Goal: Check status

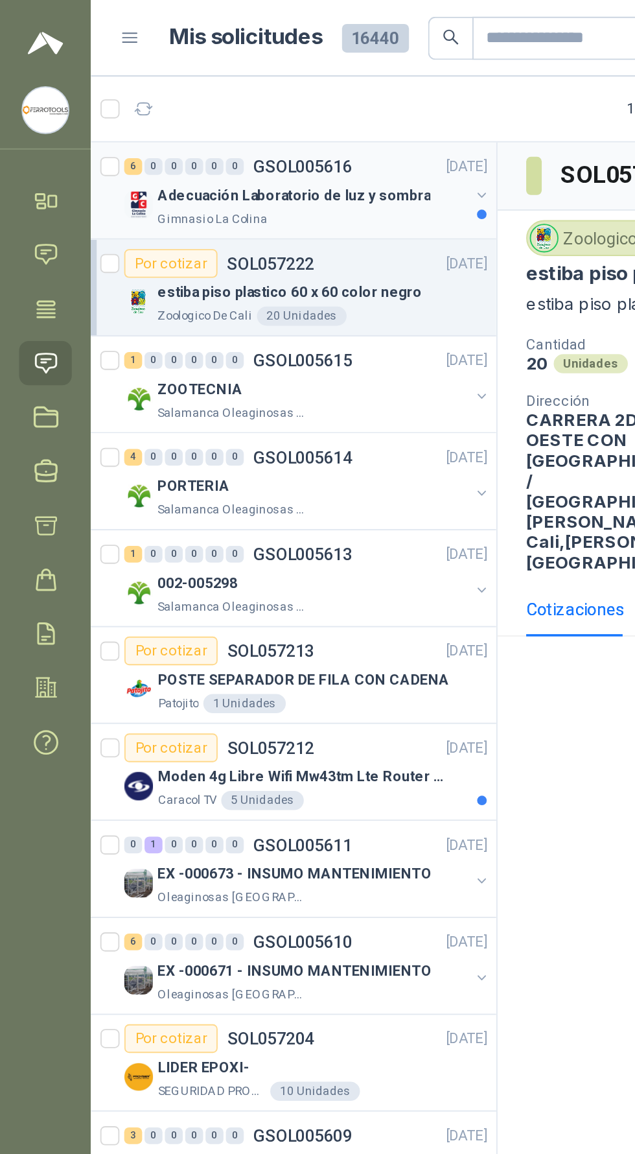
click at [135, 108] on p "Adecuación Laboratorio de luz y sombra" at bounding box center [160, 106] width 148 height 12
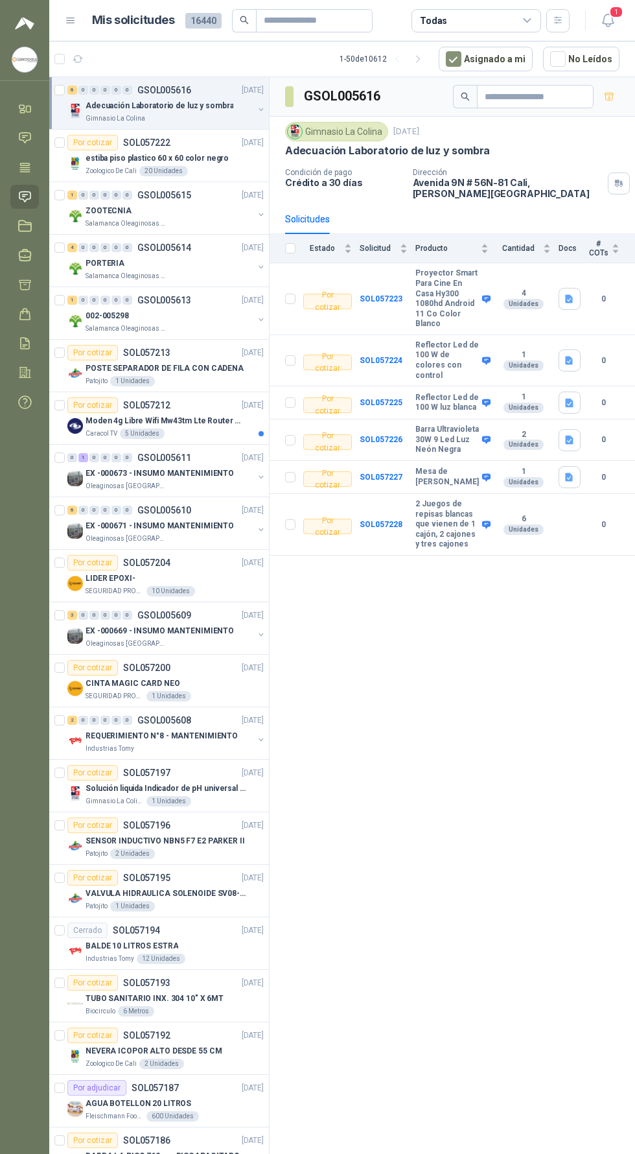
scroll to position [34, 0]
